Goal: Information Seeking & Learning: Learn about a topic

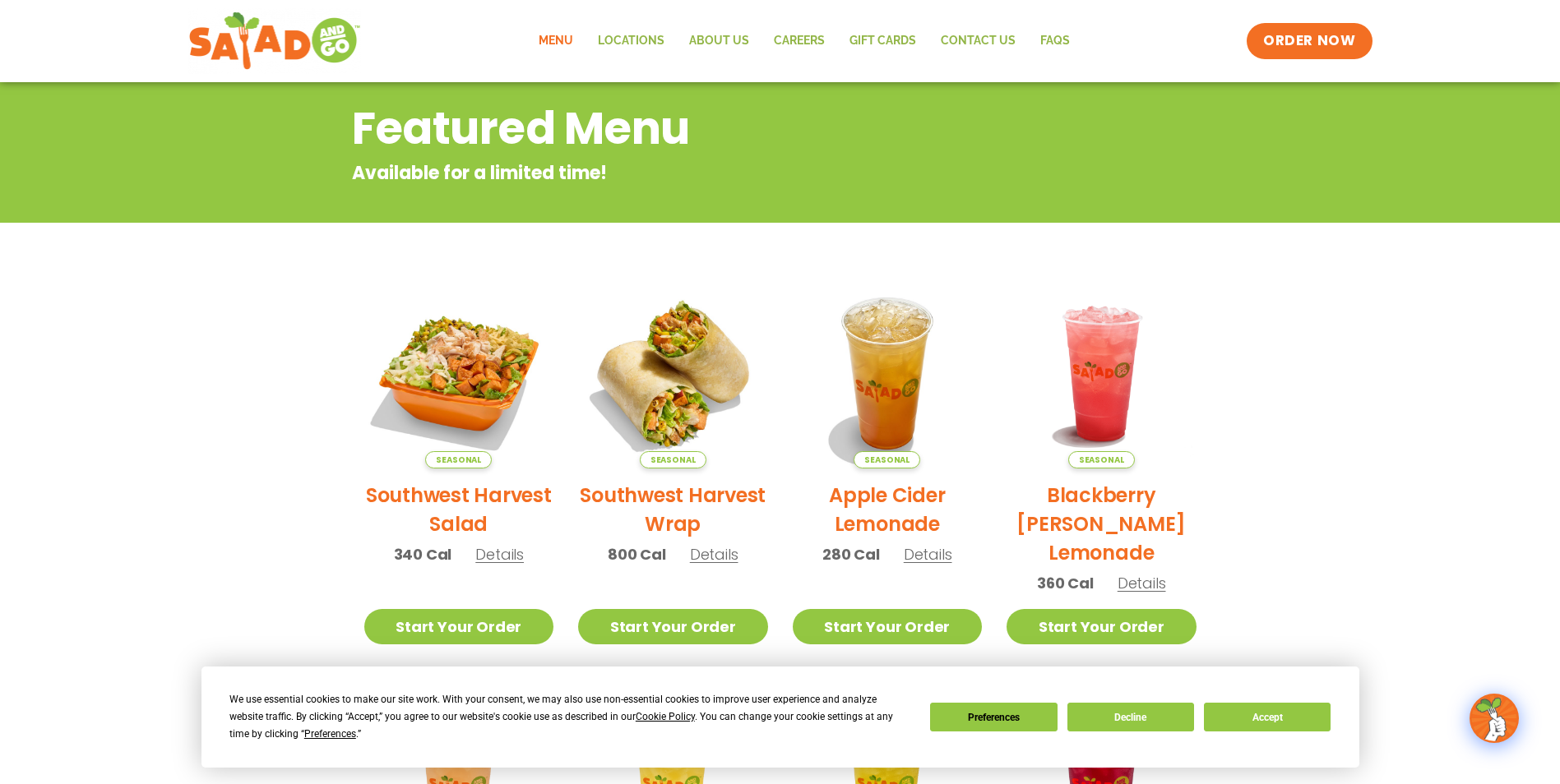
scroll to position [106, 0]
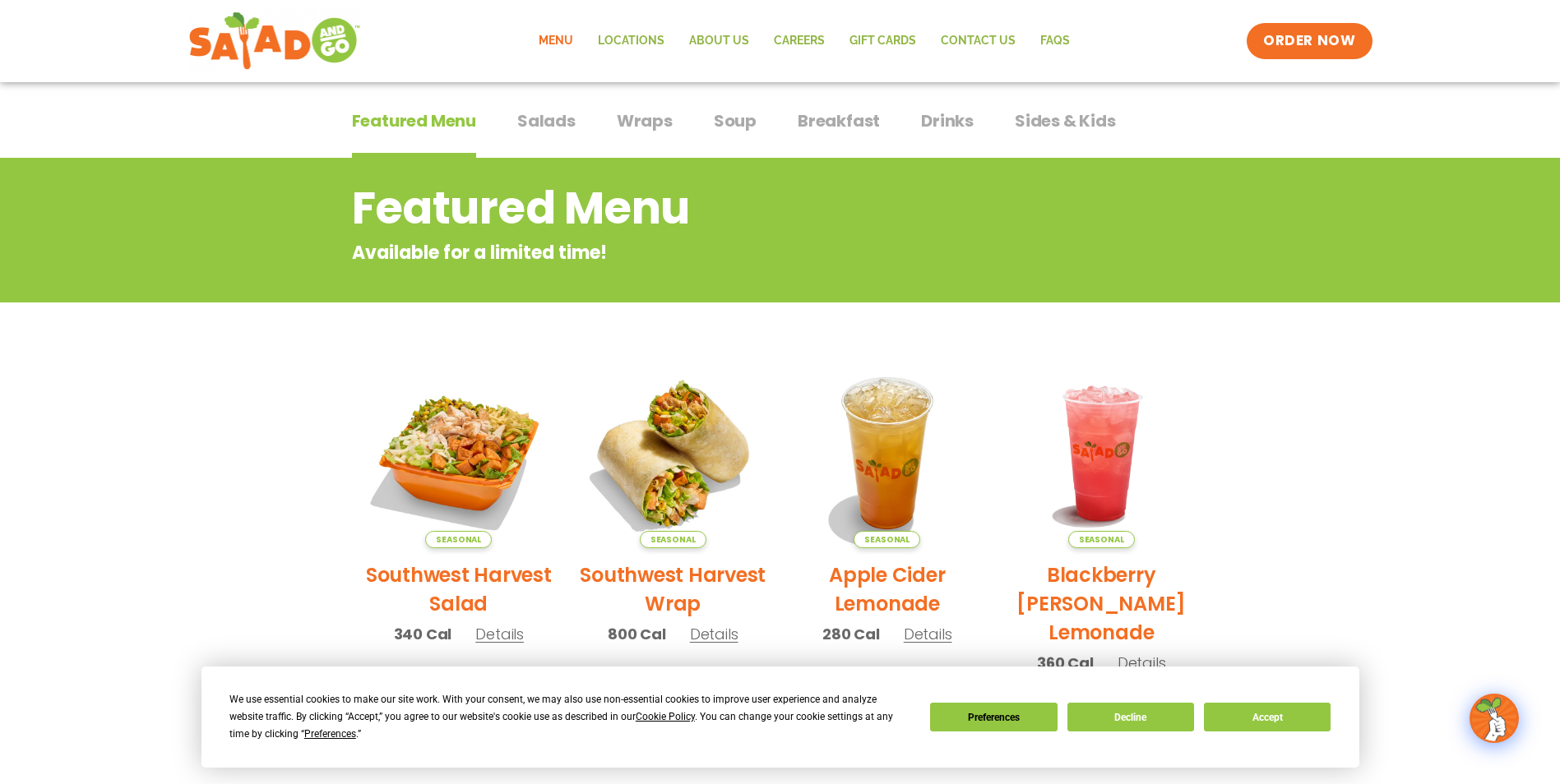
click at [853, 121] on span "Breakfast" at bounding box center [839, 121] width 82 height 25
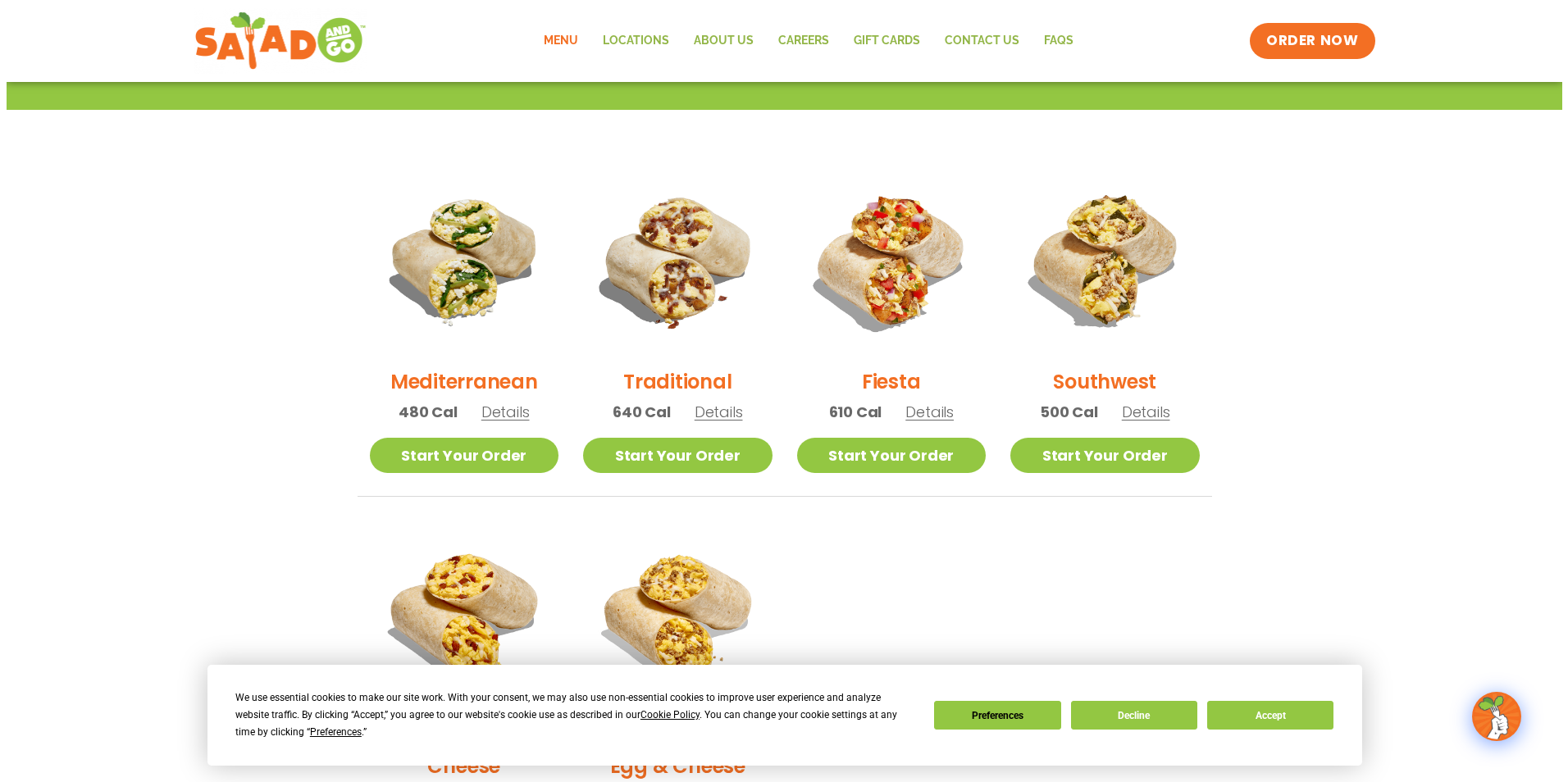
scroll to position [516, 0]
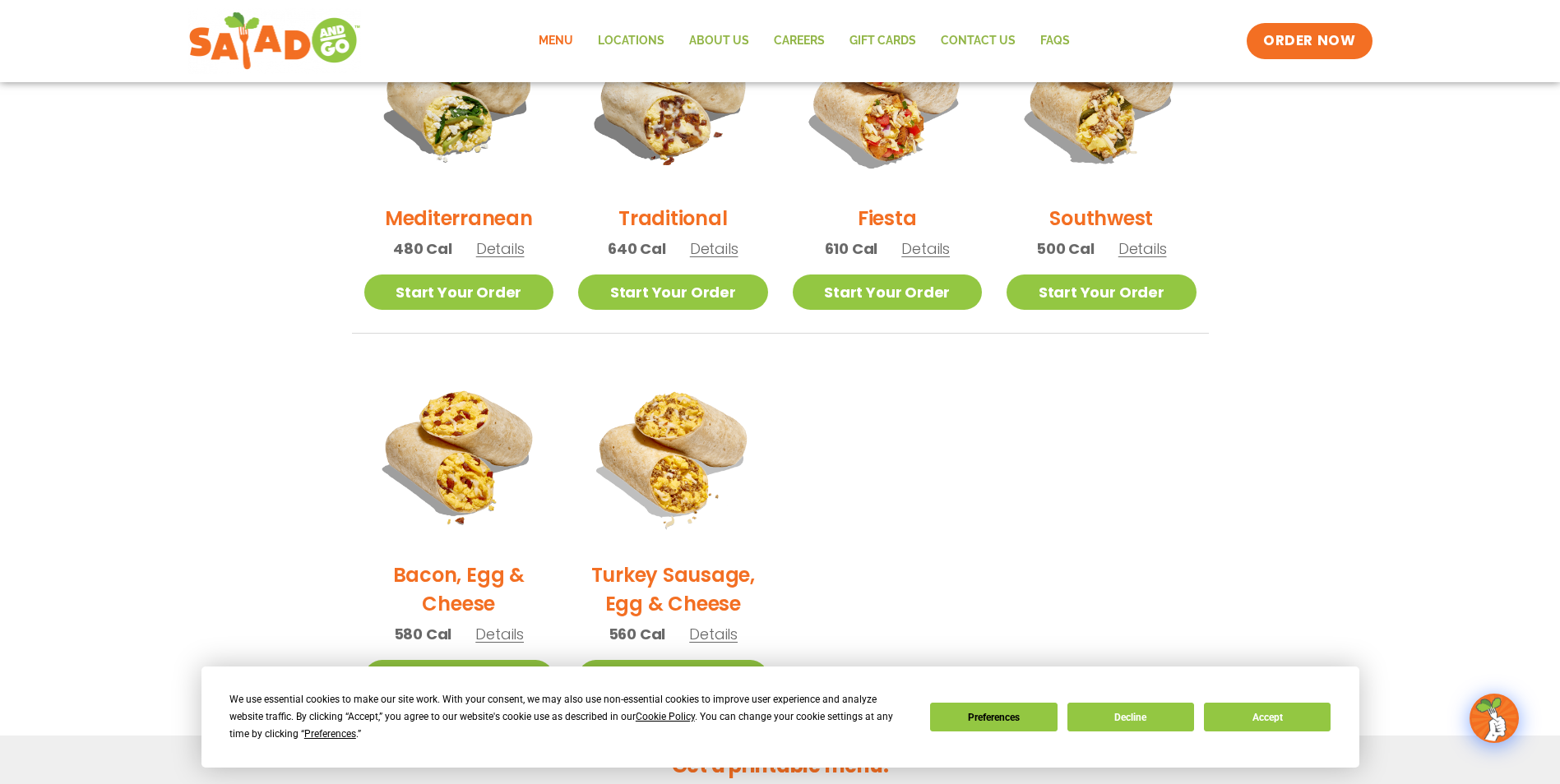
click at [708, 248] on span "Details" at bounding box center [714, 248] width 49 height 21
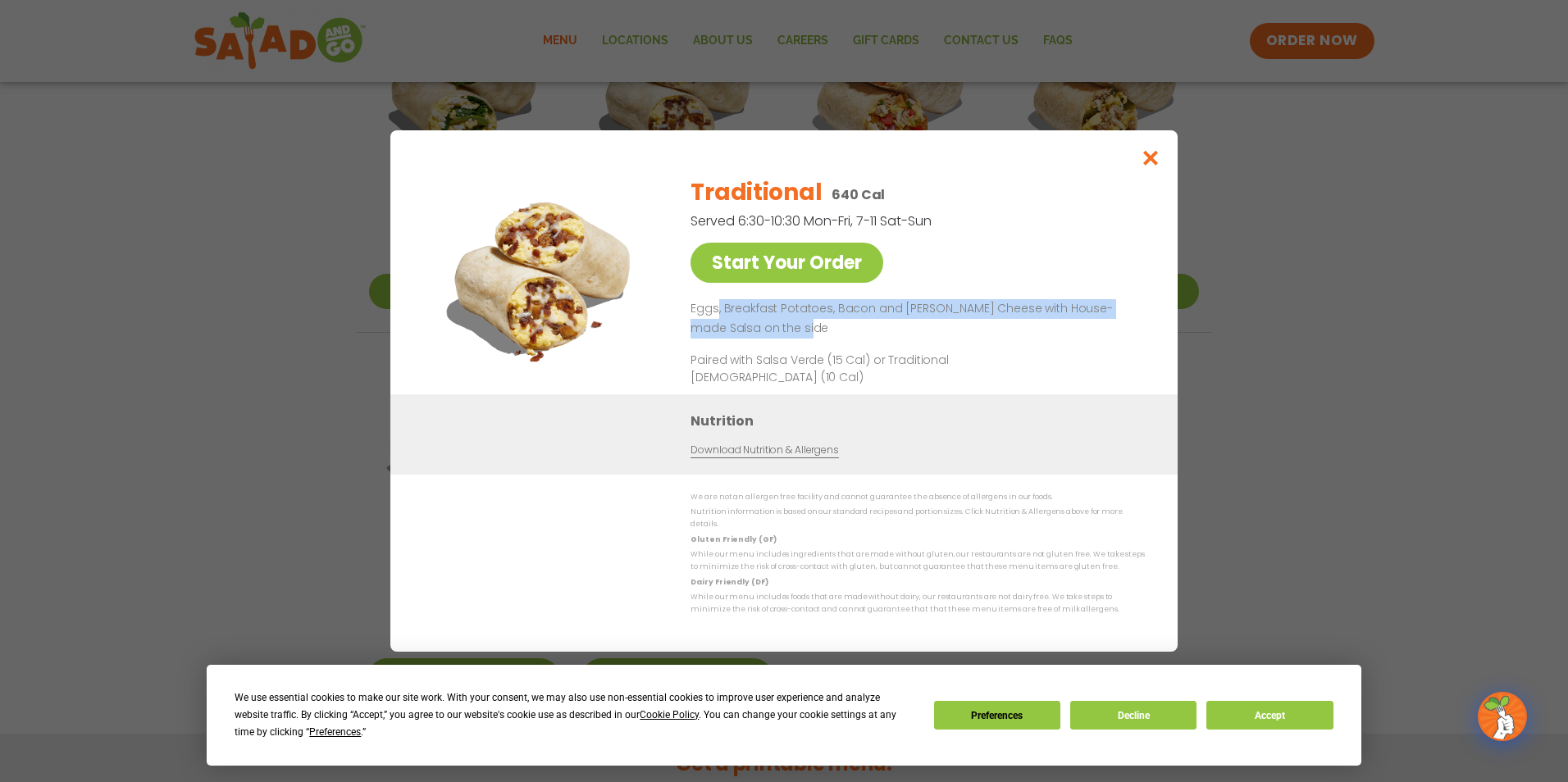
drag, startPoint x: 719, startPoint y: 313, endPoint x: 1076, endPoint y: 327, distance: 357.3
click at [1076, 327] on p "Eggs, Breakfast Potatoes, Bacon and [PERSON_NAME] Cheese with House-made Salsa …" at bounding box center [914, 318] width 448 height 39
drag, startPoint x: 1076, startPoint y: 327, endPoint x: 1153, endPoint y: 162, distance: 182.1
click at [1153, 162] on icon "Close modal" at bounding box center [1151, 158] width 21 height 17
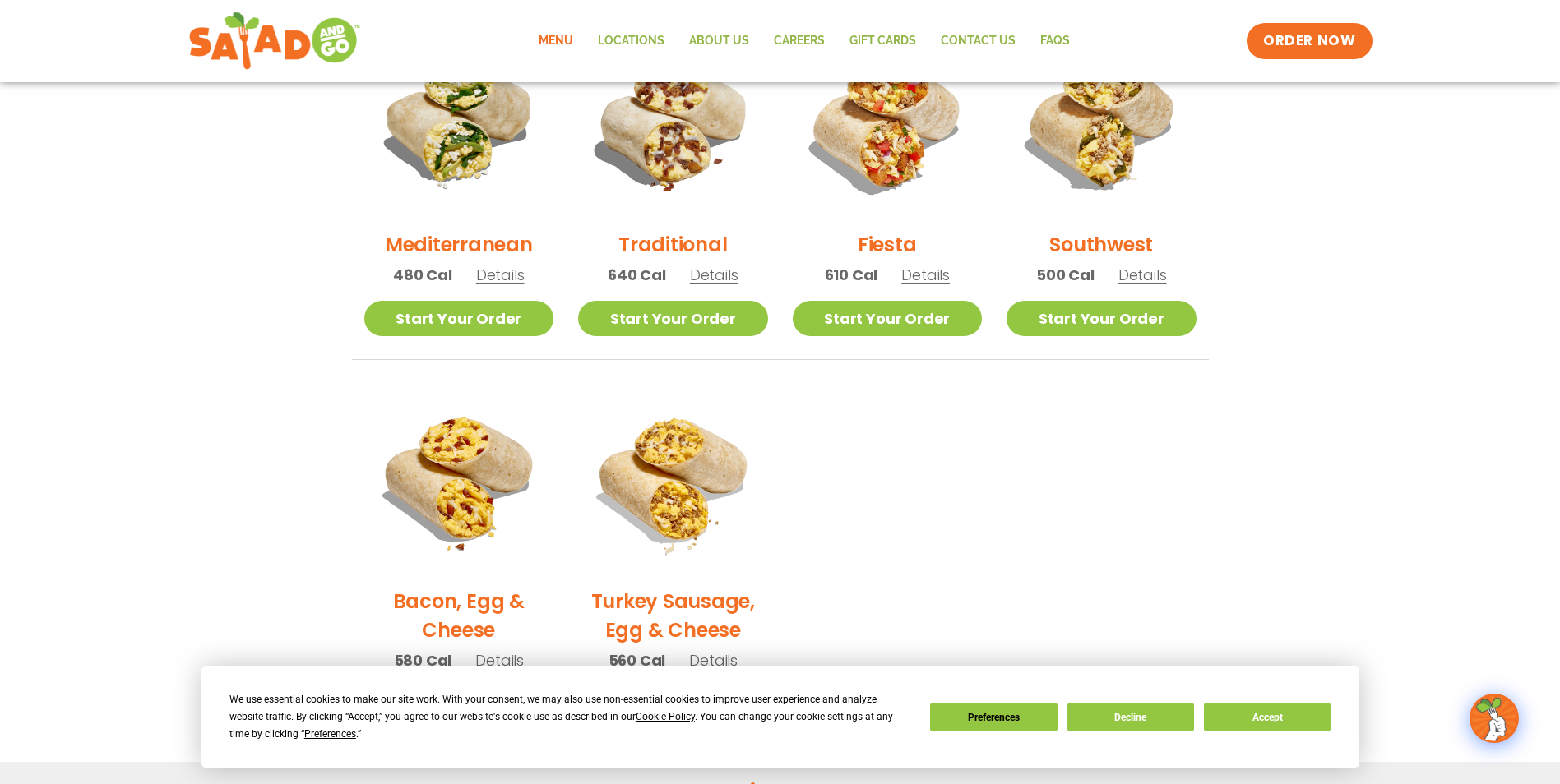
scroll to position [452, 0]
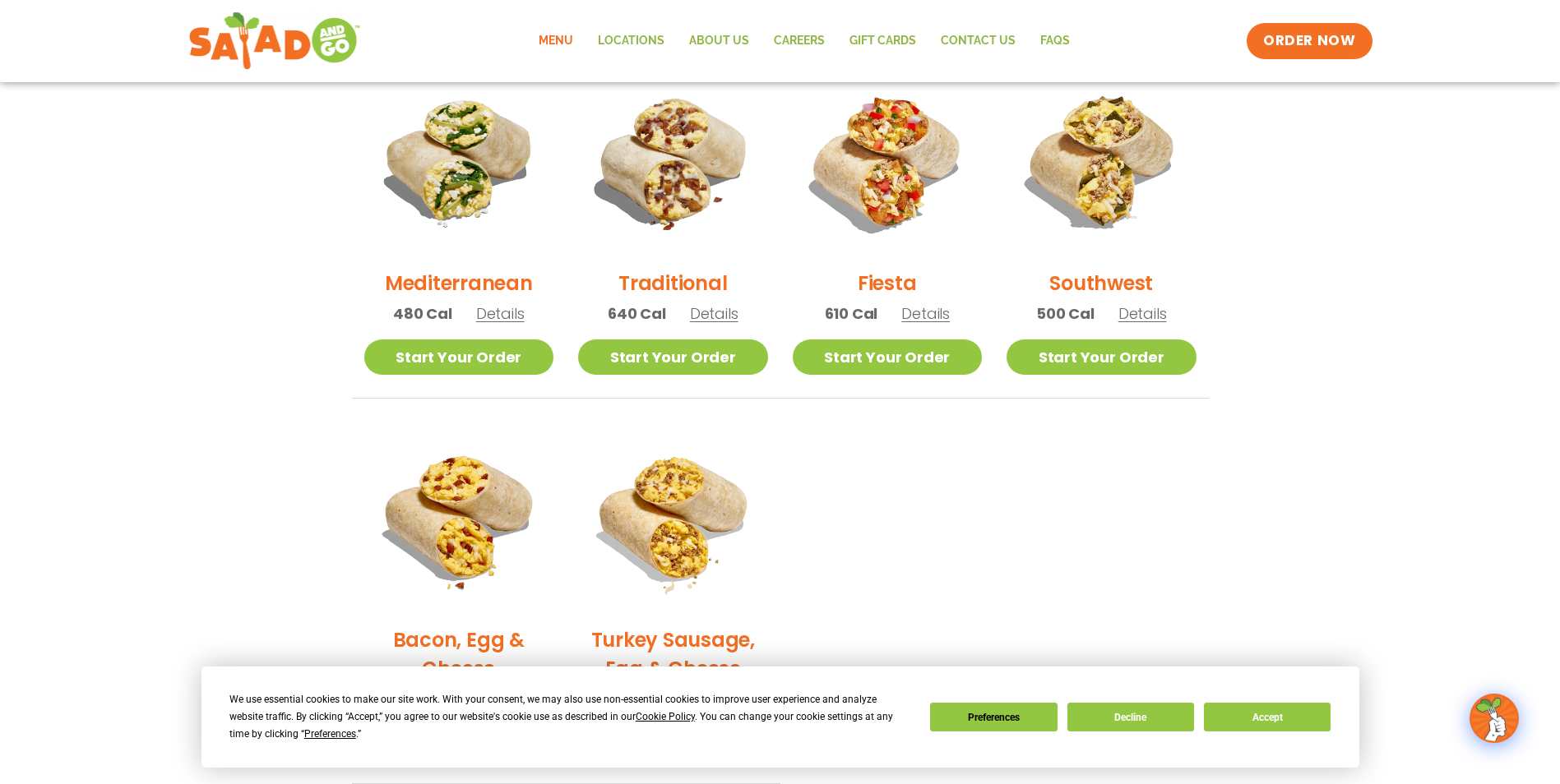
click at [703, 318] on span "Details" at bounding box center [714, 313] width 49 height 21
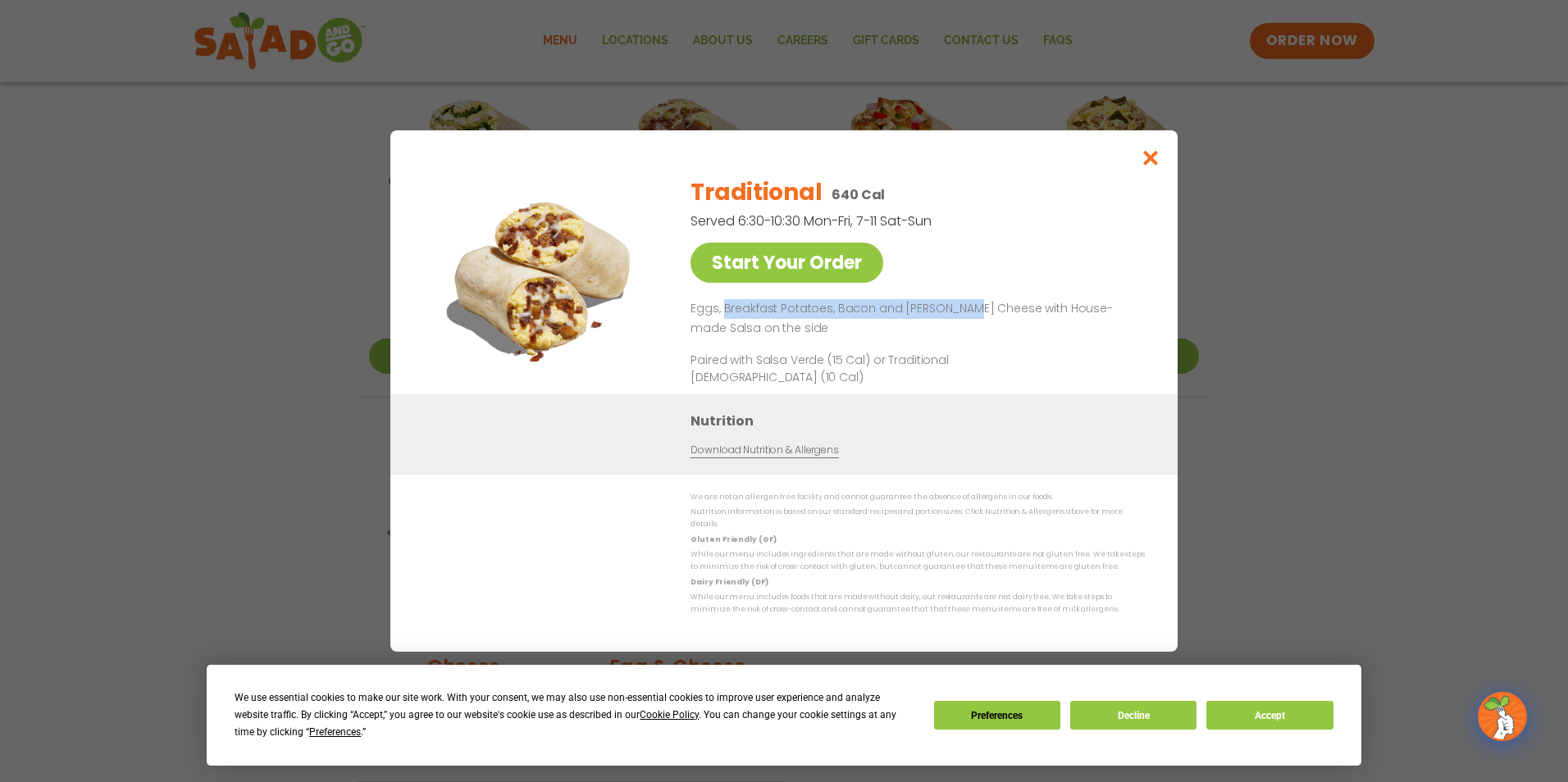
drag, startPoint x: 725, startPoint y: 307, endPoint x: 964, endPoint y: 306, distance: 239.0
click at [964, 306] on p "Eggs, Breakfast Potatoes, Bacon and [PERSON_NAME] Cheese with House-made Salsa …" at bounding box center [914, 318] width 448 height 39
click at [1147, 164] on icon "Close modal" at bounding box center [1151, 158] width 21 height 17
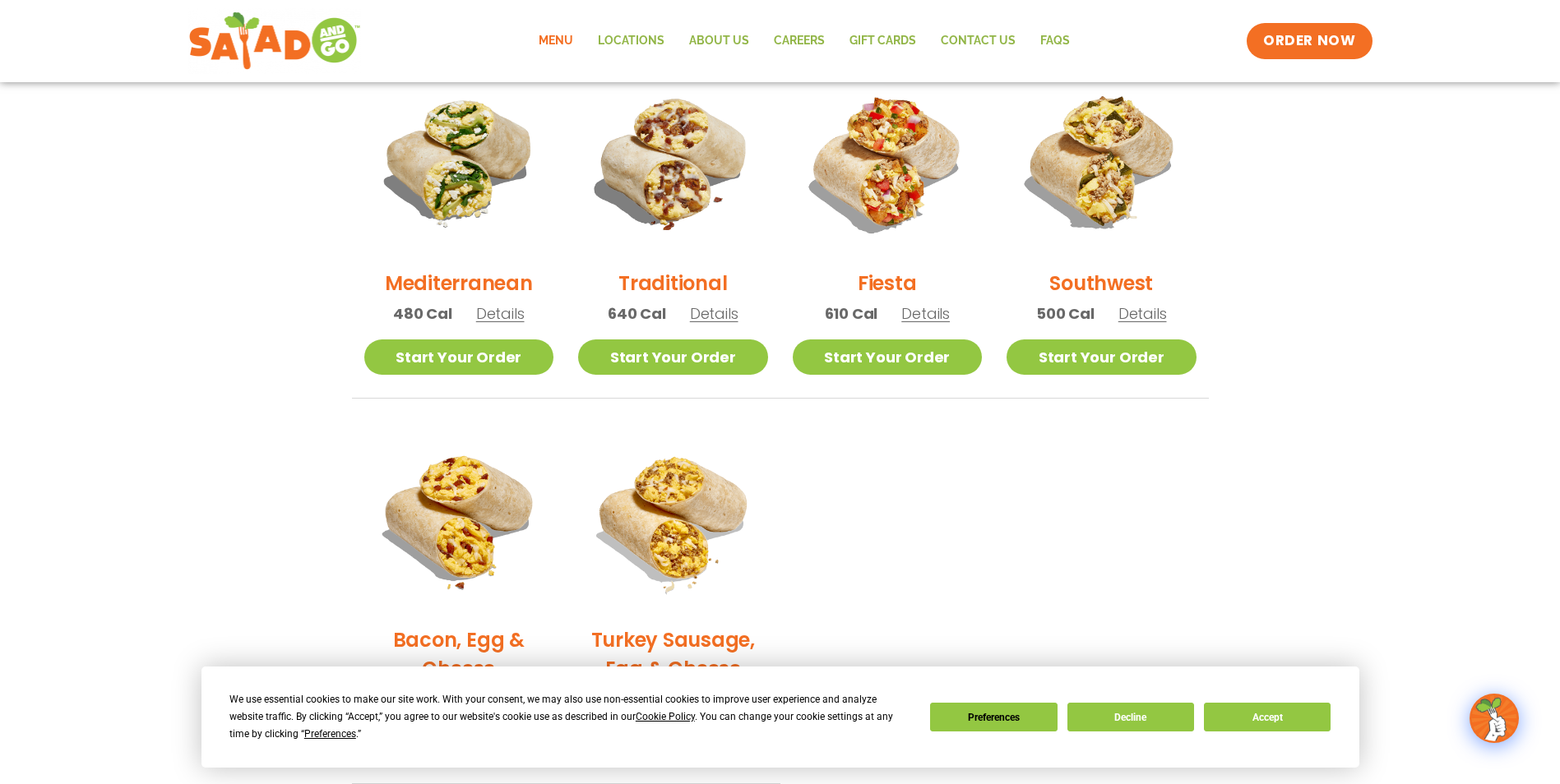
click at [1272, 732] on div "We use essential cookies to make our site work. With your consent, we may also …" at bounding box center [779, 717] width 1101 height 52
click at [1280, 705] on button "Accept" at bounding box center [1267, 717] width 127 height 29
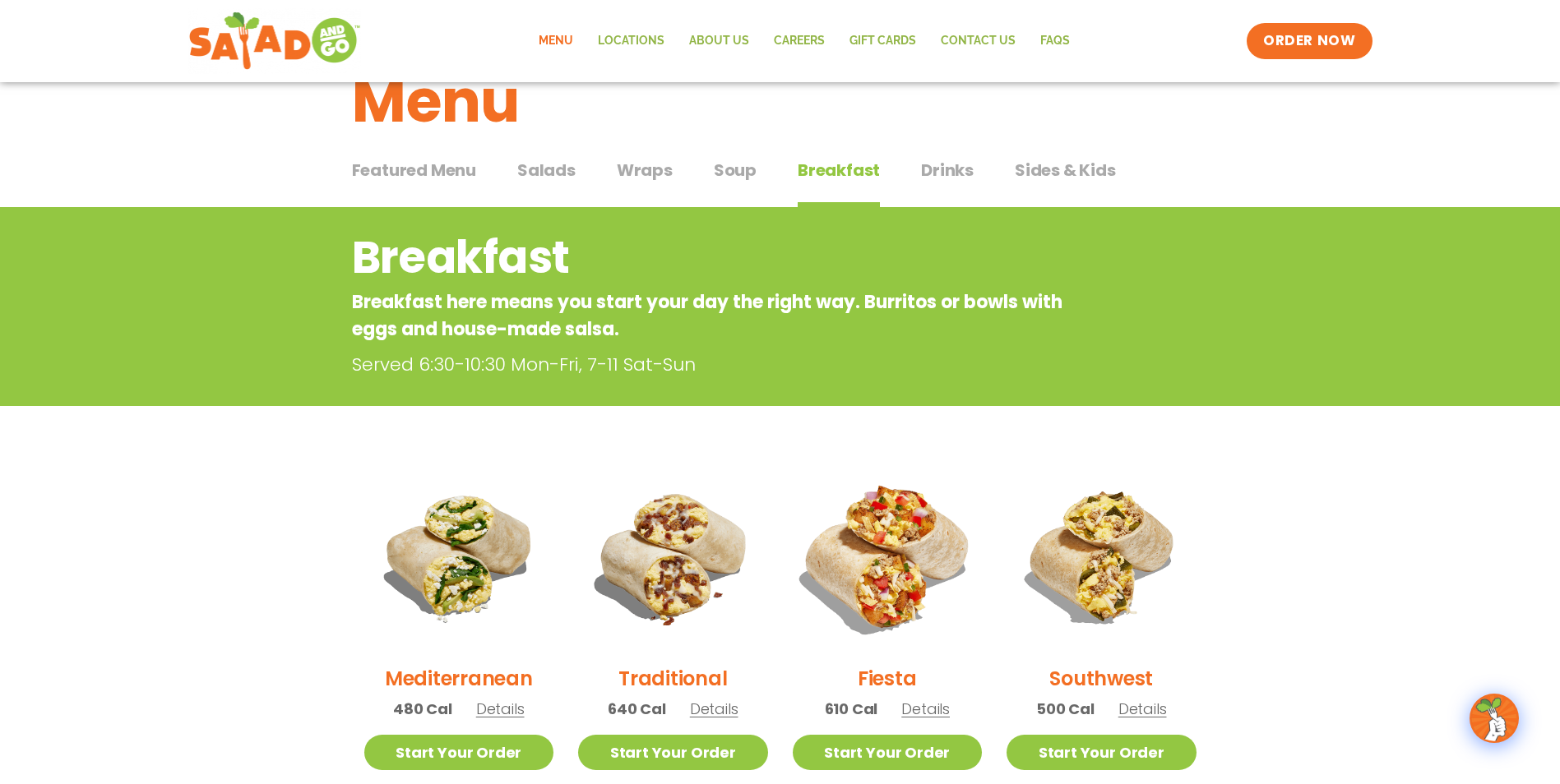
scroll to position [0, 0]
